Goal: Book appointment/travel/reservation

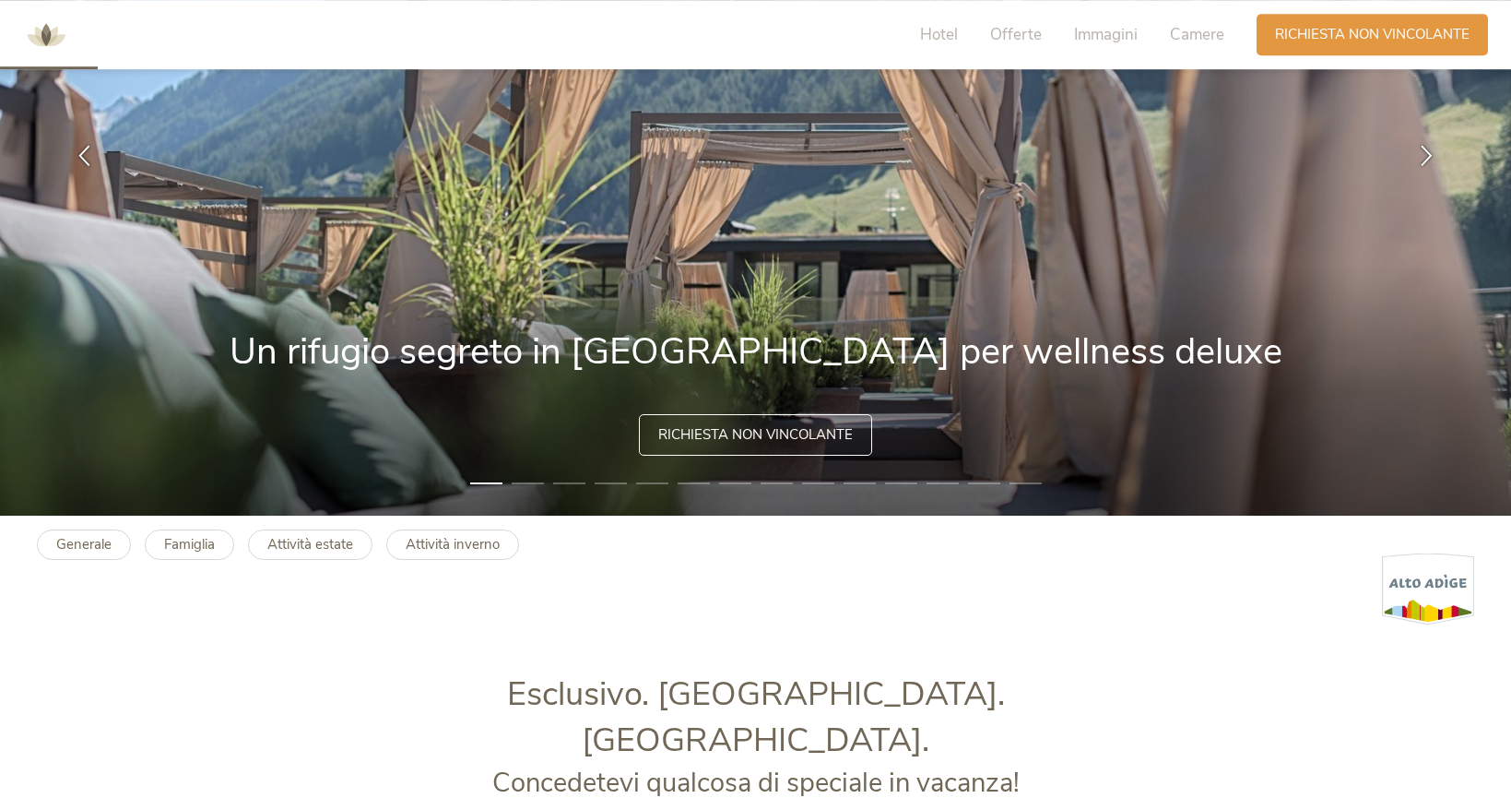
scroll to position [282, 0]
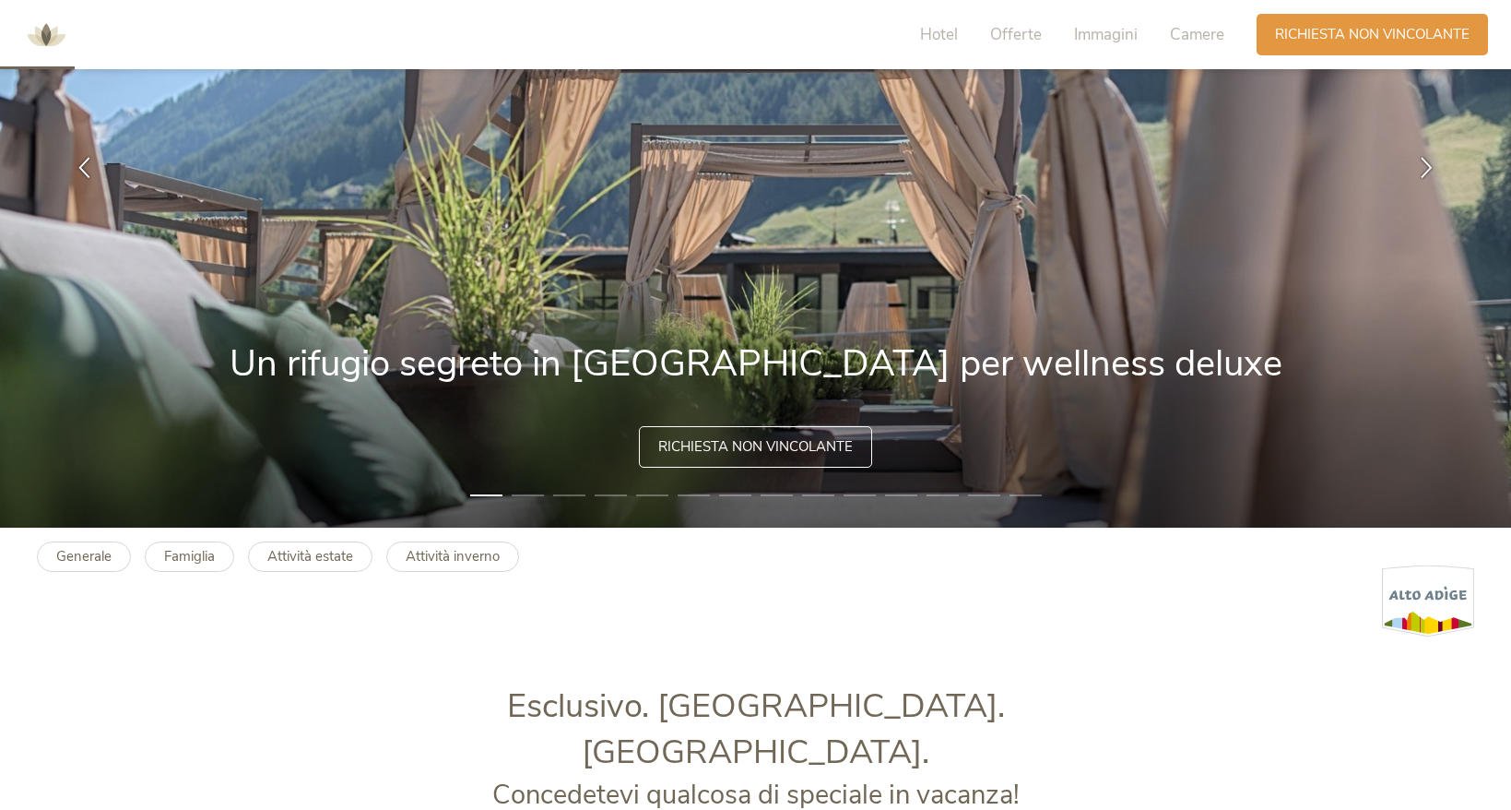
click at [1332, 9] on div "Hotel Offerte Immagini Camere Richiesta Richiesta non vincolante" at bounding box center [1193, 34] width 600 height 51
click at [1332, 29] on span "Richiesta non vincolante" at bounding box center [1372, 32] width 195 height 19
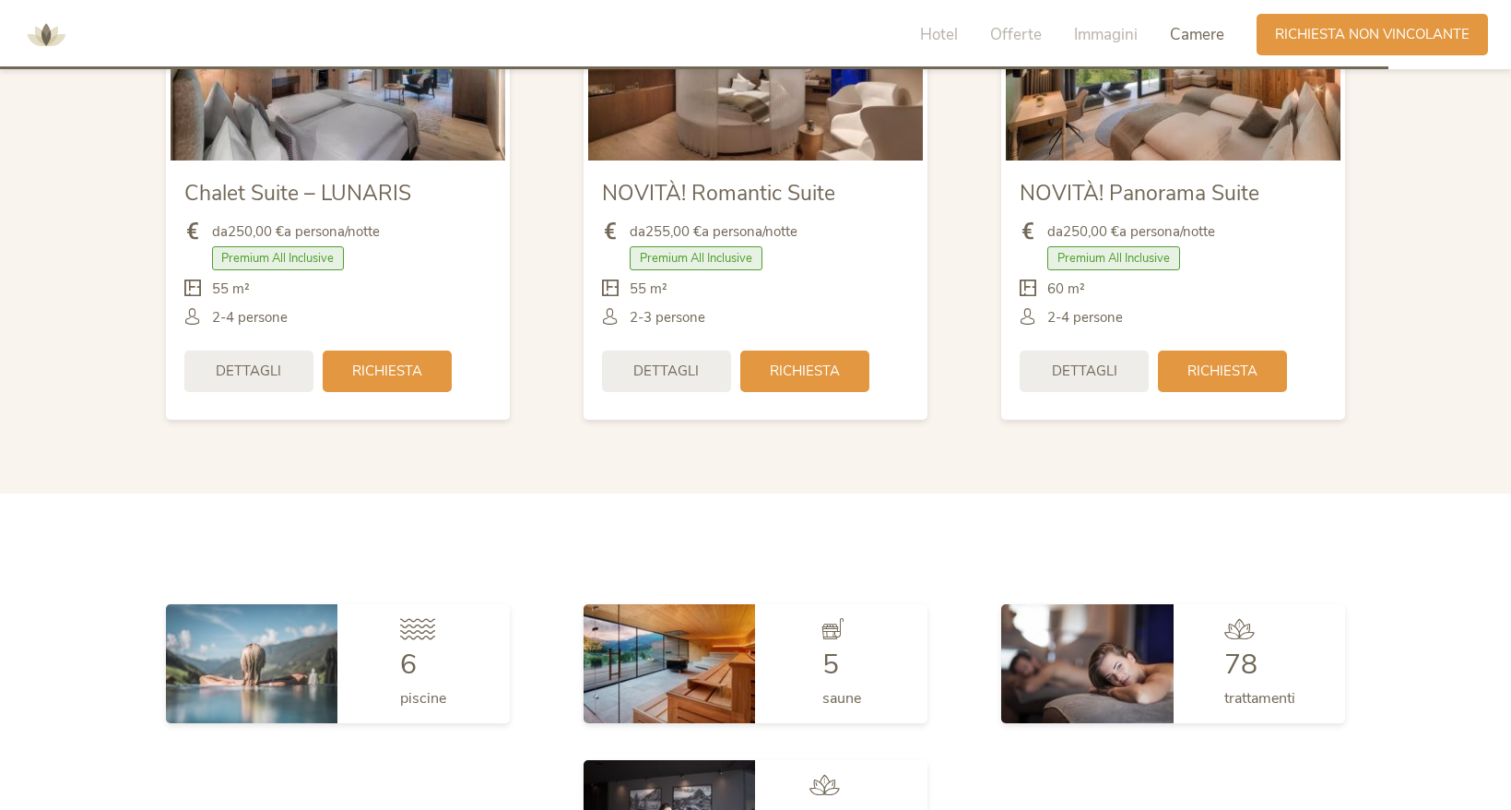
scroll to position [5680, 0]
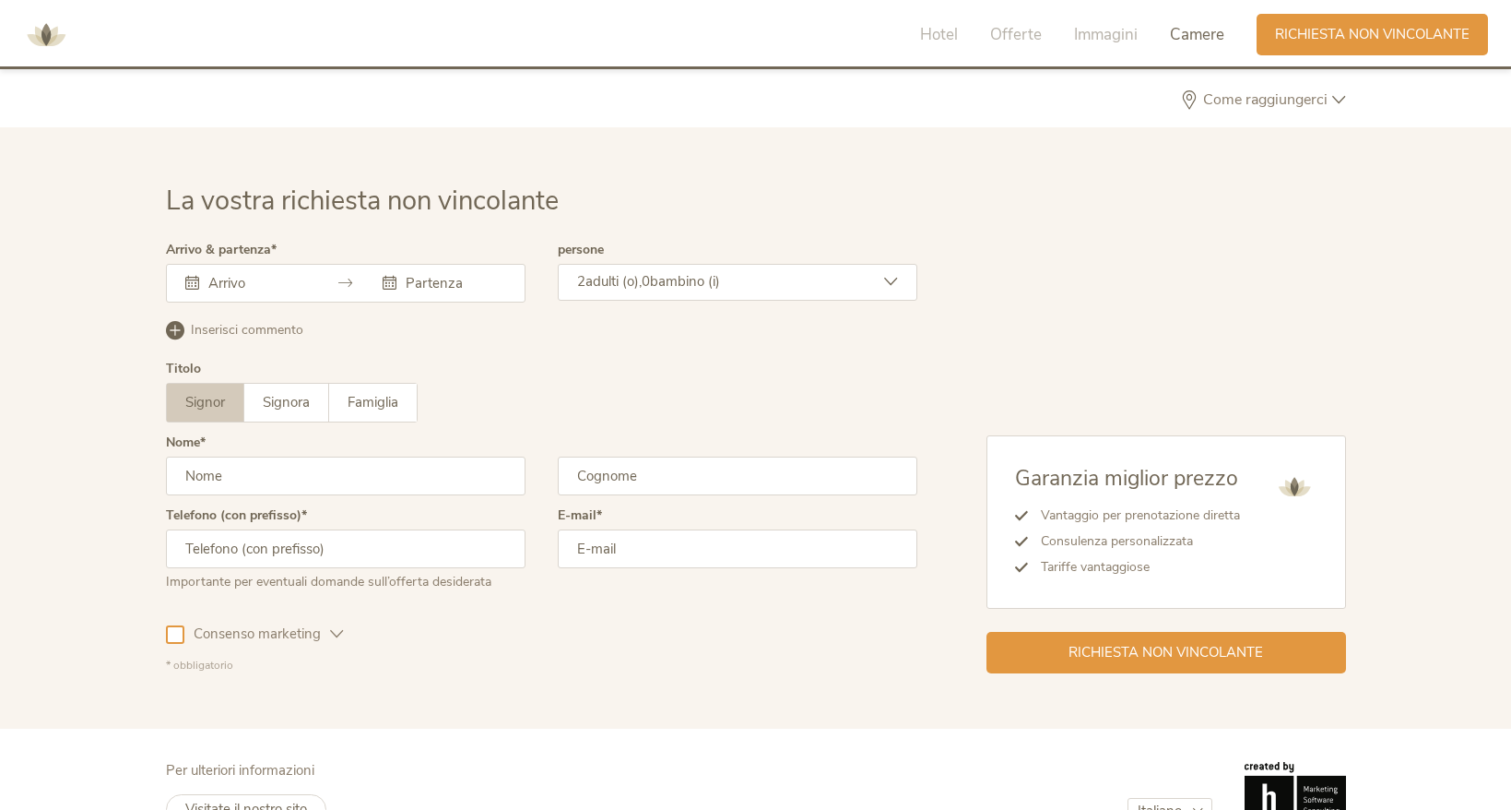
click at [287, 274] on input "text" at bounding box center [256, 283] width 105 height 18
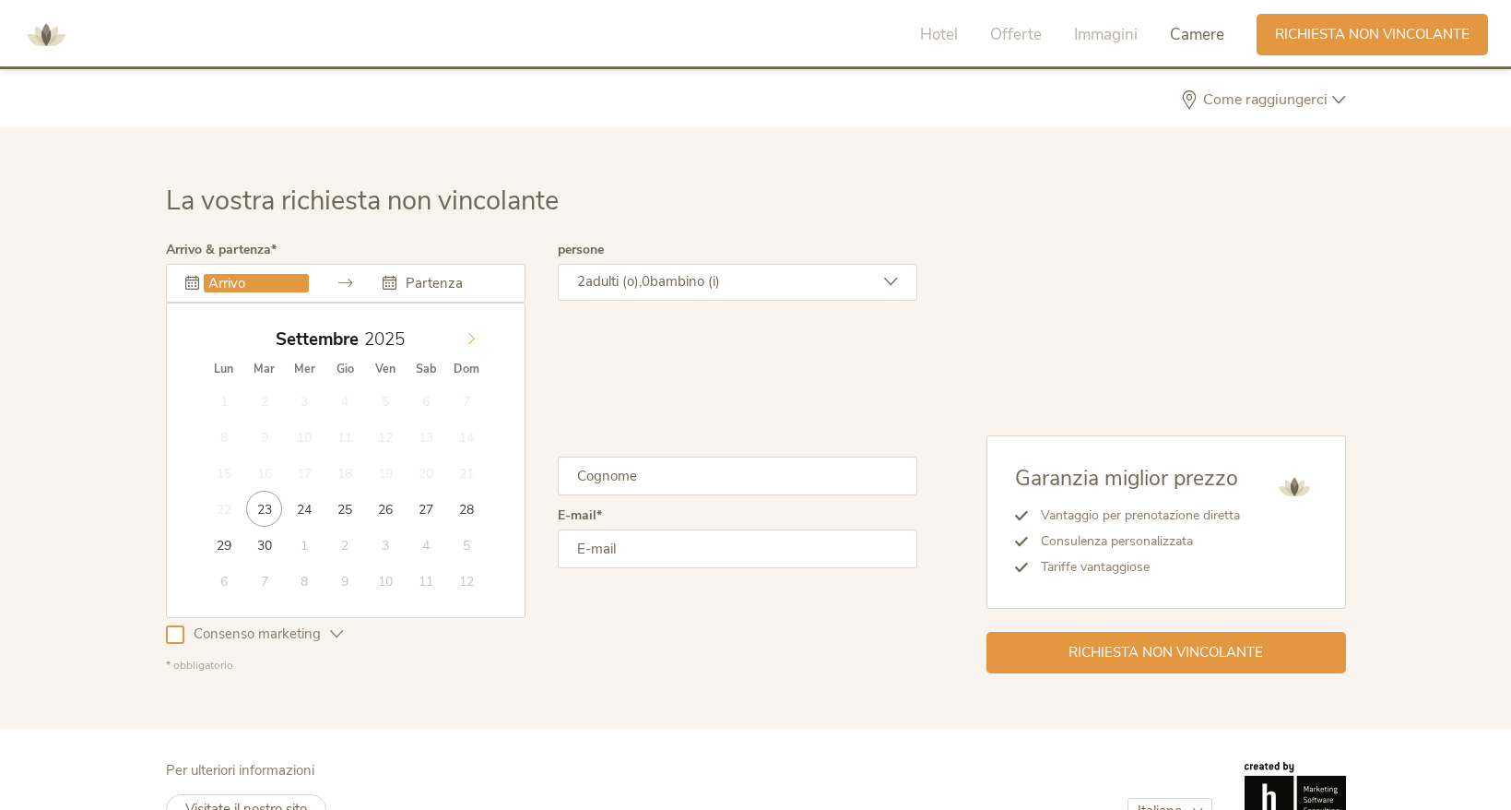
click at [462, 322] on span at bounding box center [470, 335] width 31 height 26
type input "29.12.2025"
type input "02.01.2026"
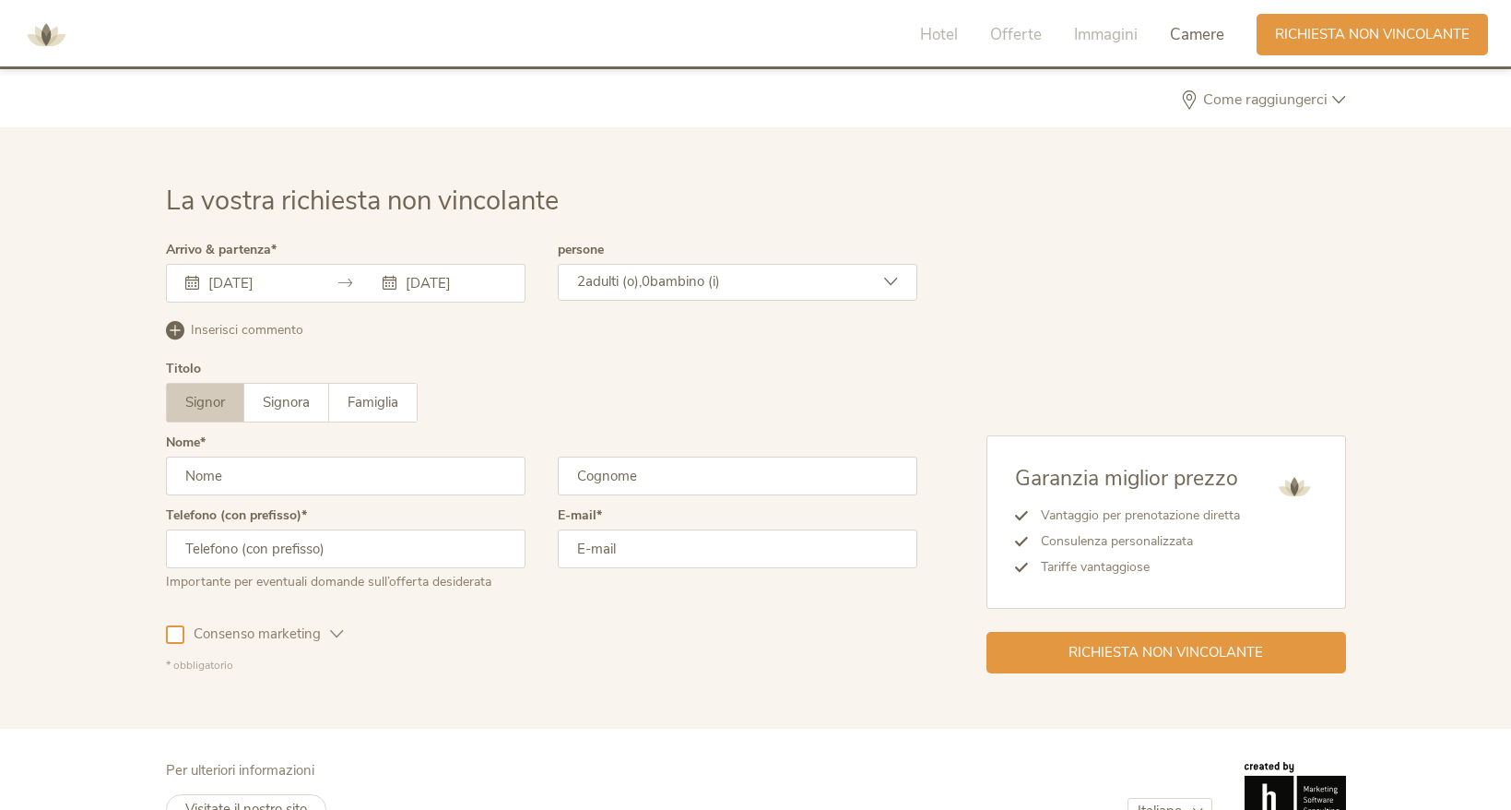
click at [650, 272] on span "0" at bounding box center [646, 281] width 8 height 18
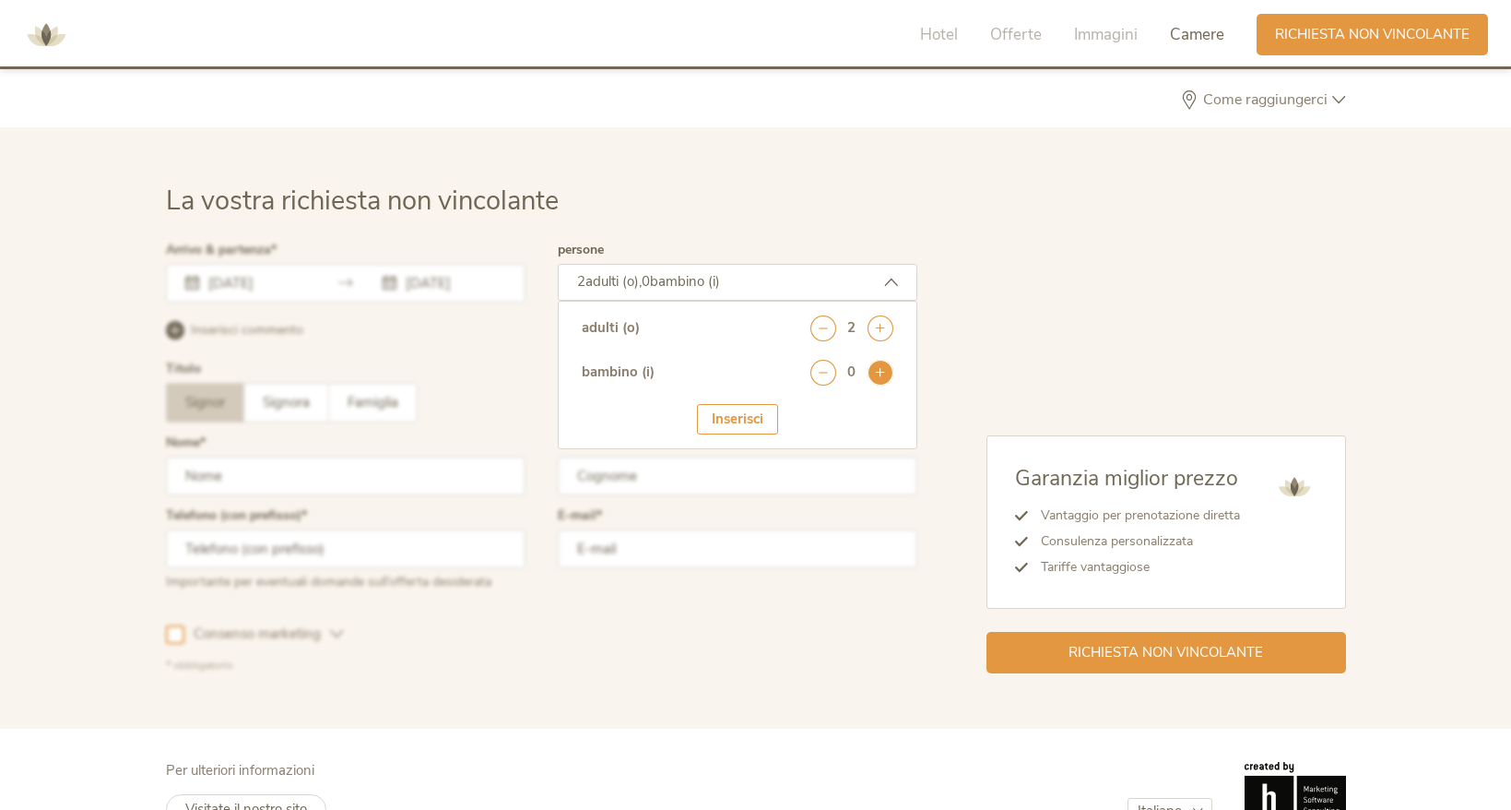
click at [877, 360] on icon at bounding box center [881, 373] width 26 height 26
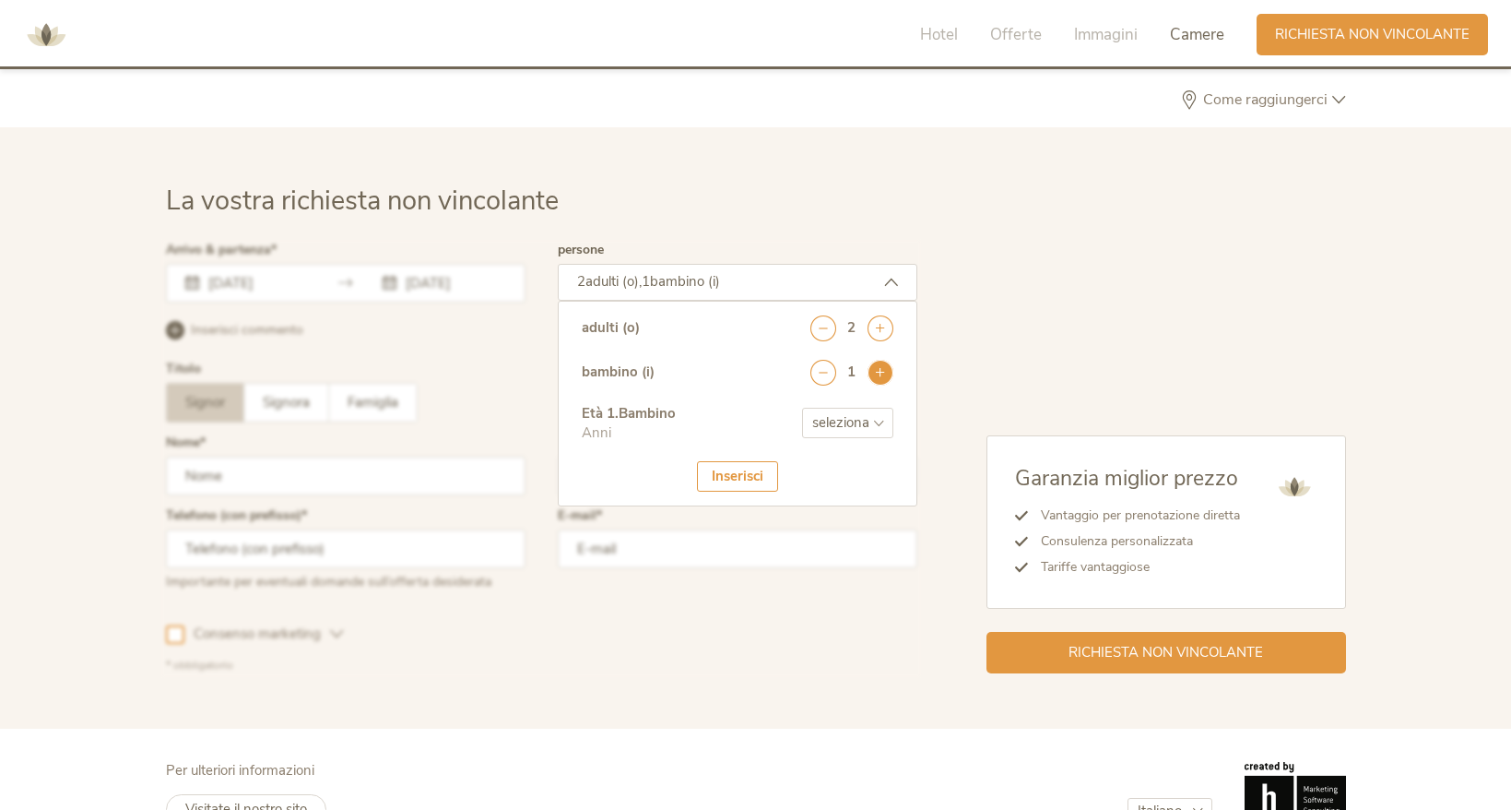
click at [877, 360] on icon at bounding box center [881, 373] width 26 height 26
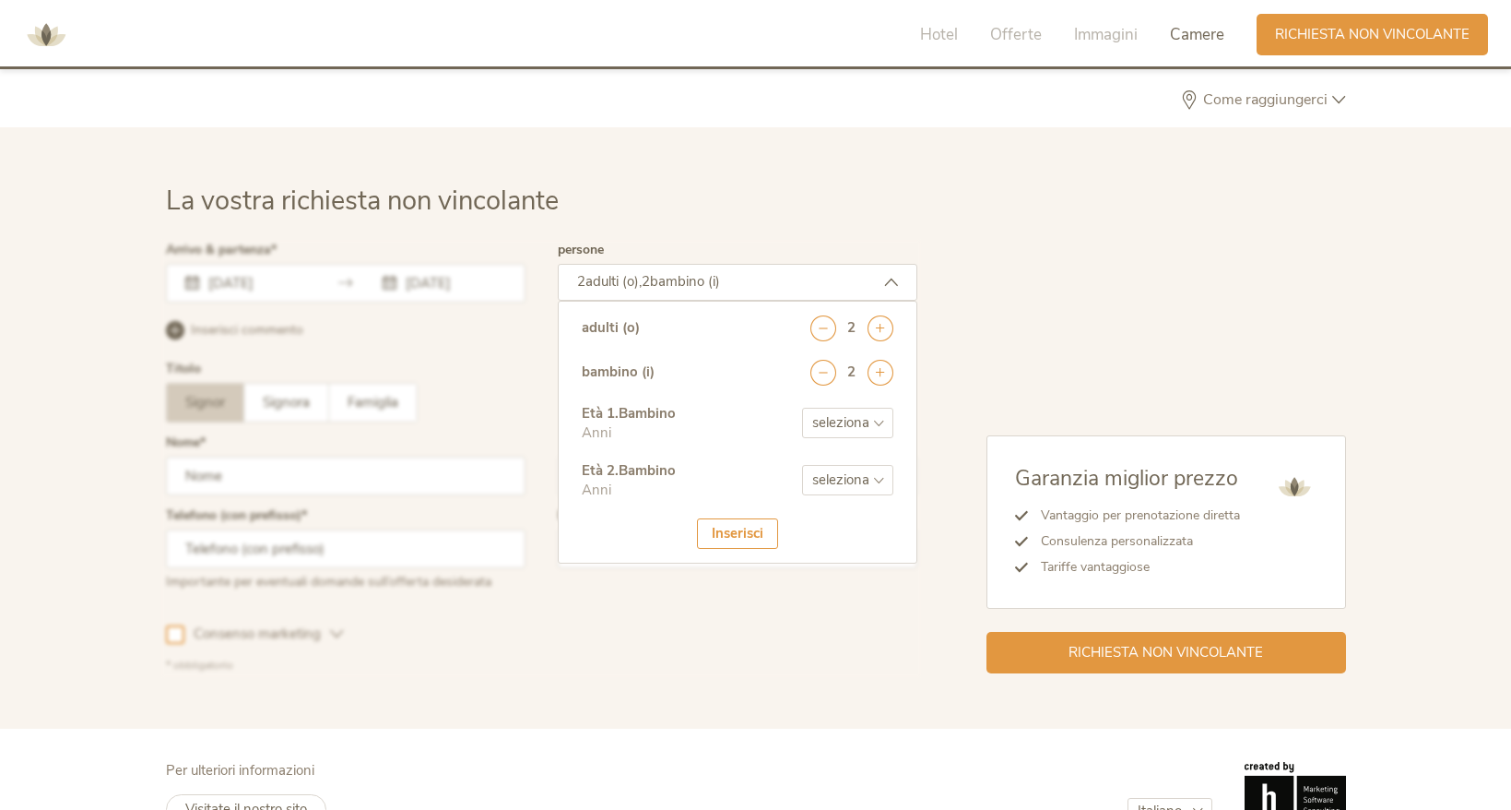
click at [802, 408] on select "seleziona 0 1 2 3 4 5 6 7 8 9 10 11 12 13 14 15 16 17" at bounding box center [847, 423] width 91 height 30
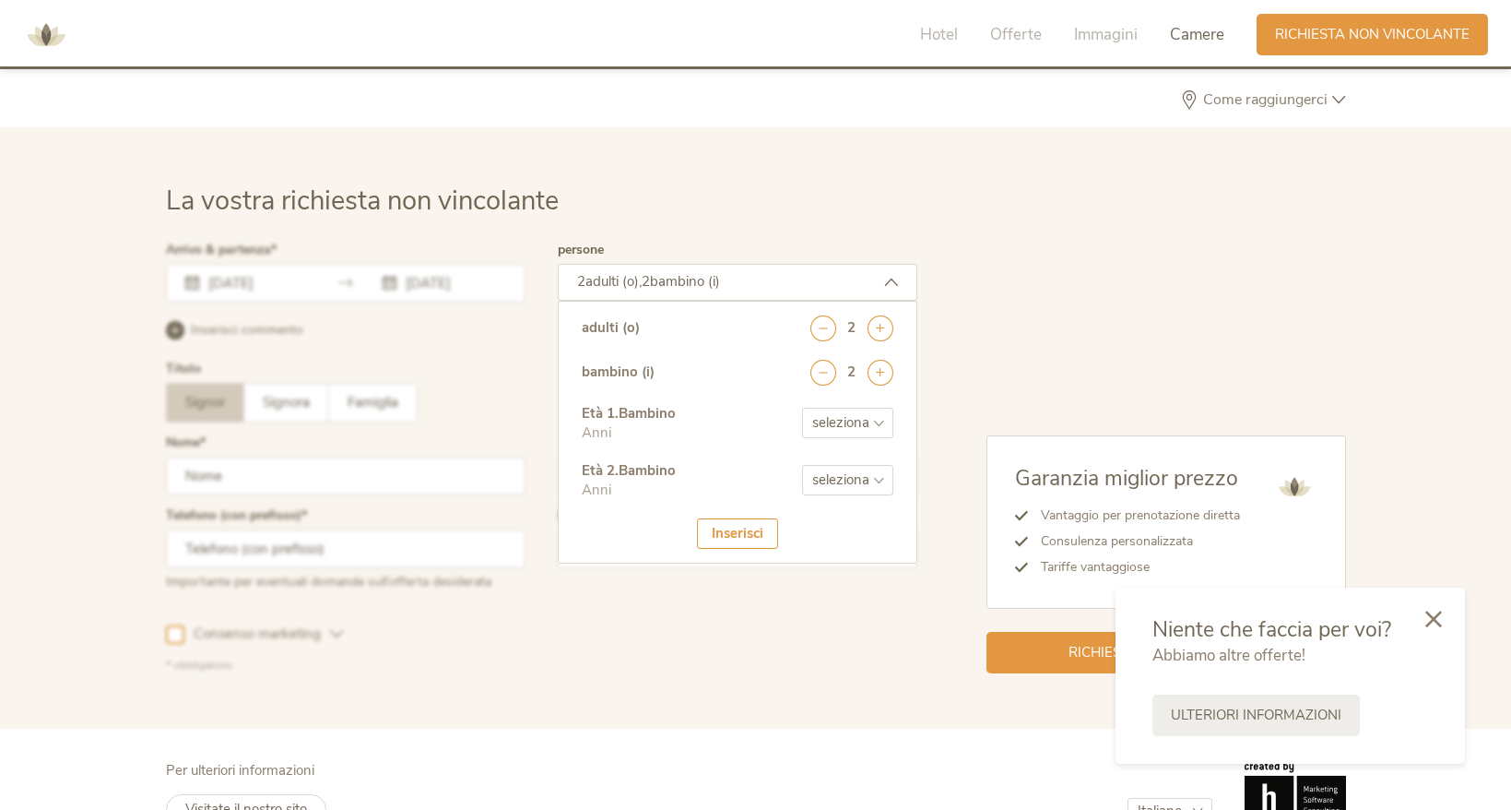
select select "4"
click option "4" at bounding box center [0, 0] width 0 height 0
click at [802, 465] on select "seleziona 0 1 2 3 4 5 6 7 8 9 10 11 12 13 14 15 16 17" at bounding box center [847, 480] width 91 height 30
select select "9"
click option "9" at bounding box center [0, 0] width 0 height 0
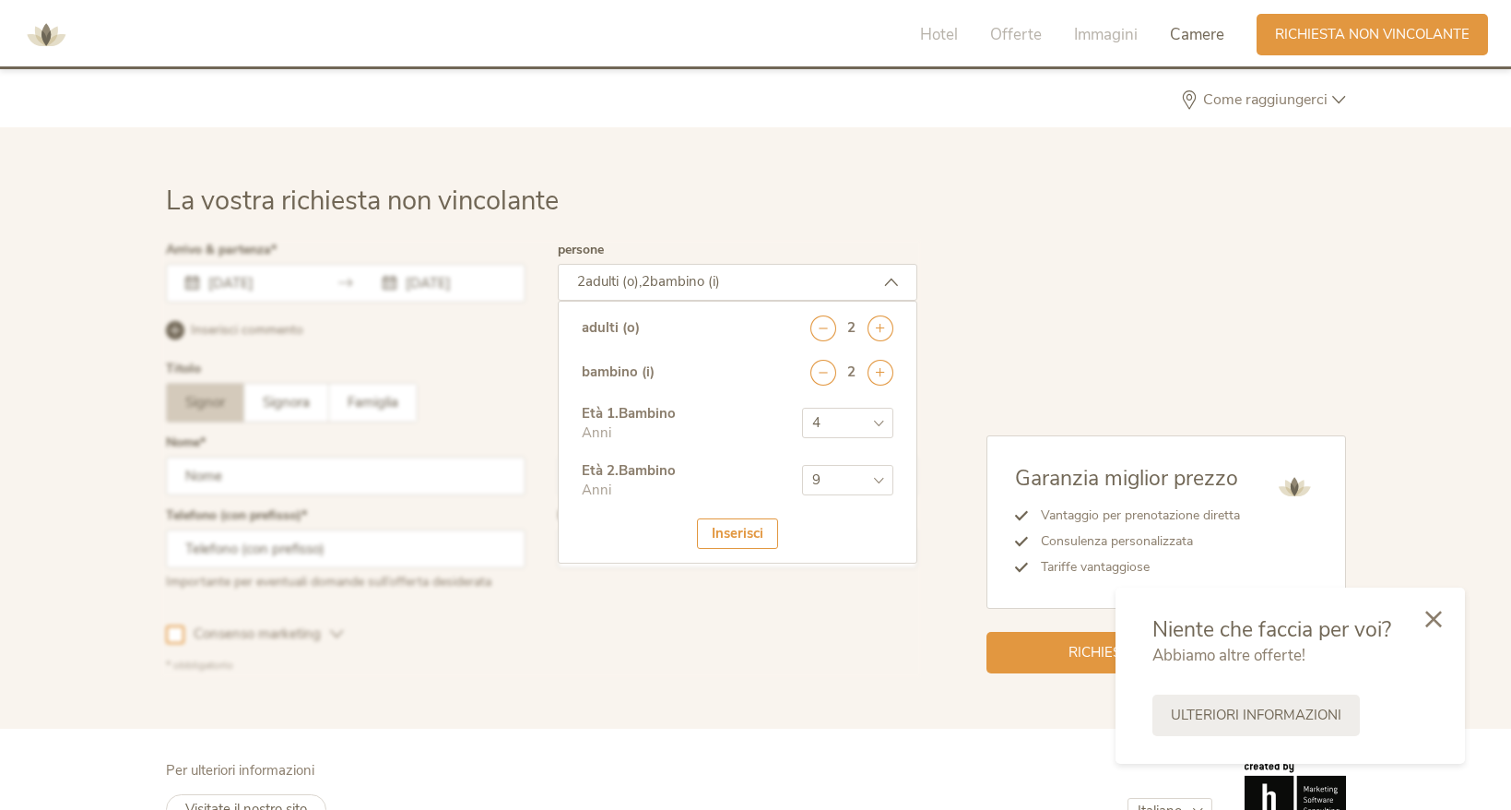
click at [755, 518] on div "Inserisci" at bounding box center [737, 533] width 81 height 30
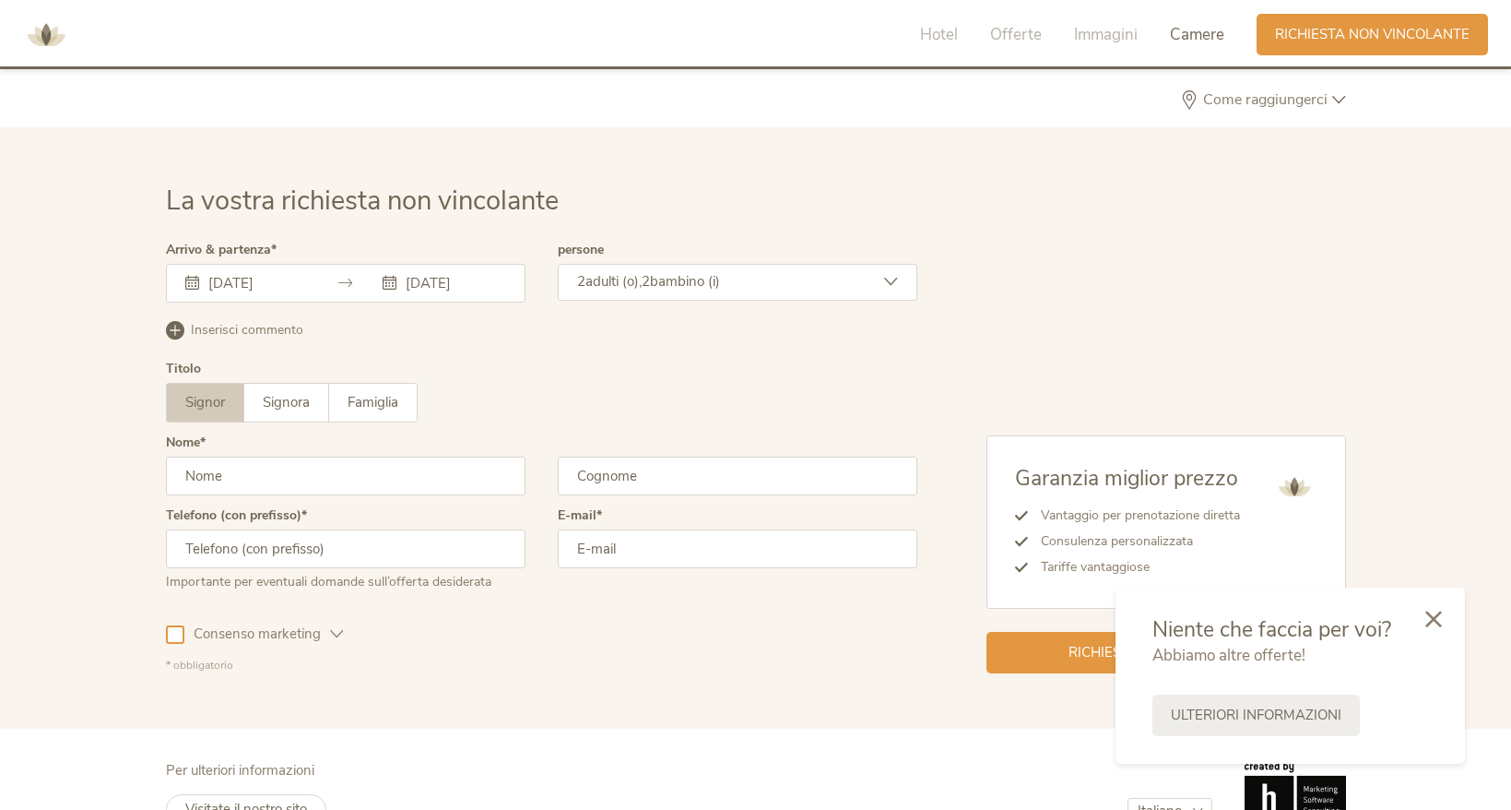
click at [276, 456] on input "text" at bounding box center [346, 475] width 360 height 39
type input "Francesco"
click at [642, 456] on input "text" at bounding box center [738, 475] width 360 height 39
type input "Tiberi"
click at [324, 529] on input "text" at bounding box center [346, 548] width 360 height 39
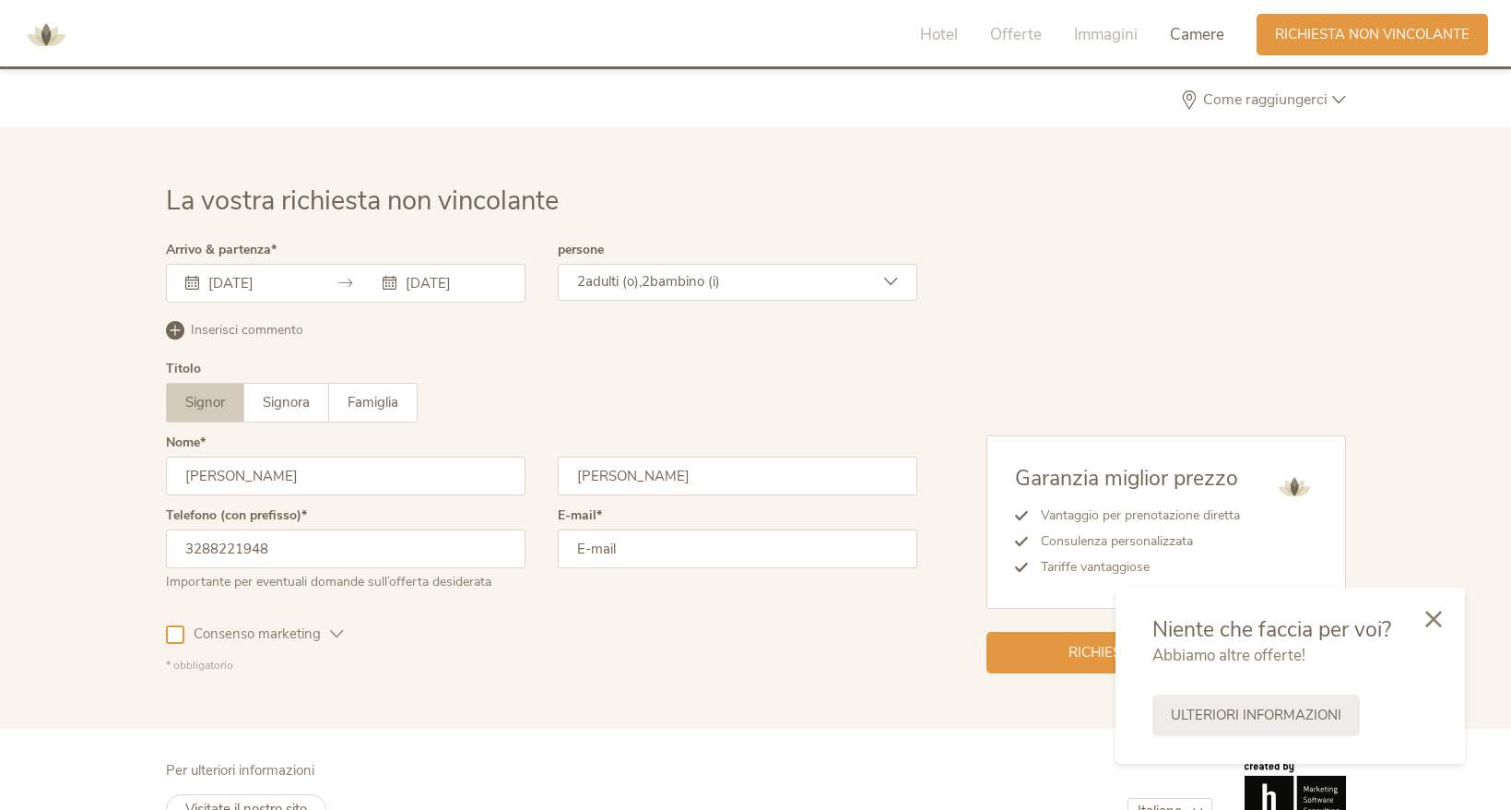
type input "3288221948"
click at [717, 529] on input "email" at bounding box center [738, 548] width 360 height 39
type input "tibsax@gmail.com"
click at [255, 624] on span "Consenso marketing" at bounding box center [257, 633] width 146 height 19
click at [1432, 615] on icon at bounding box center [1433, 617] width 17 height 17
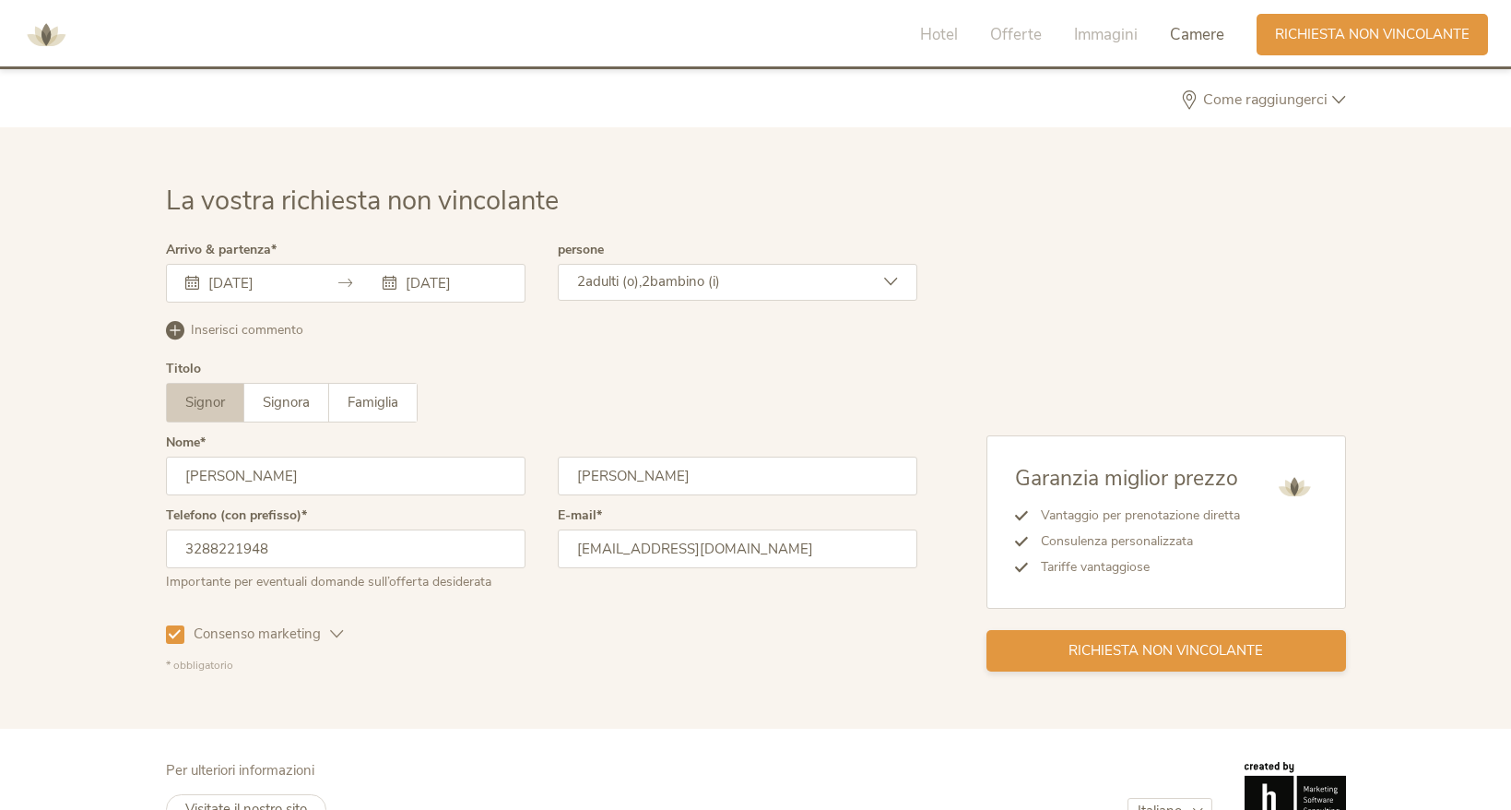
click at [1159, 630] on div "Richiesta non vincolante" at bounding box center [1167, 650] width 360 height 41
